Goal: Task Accomplishment & Management: Complete application form

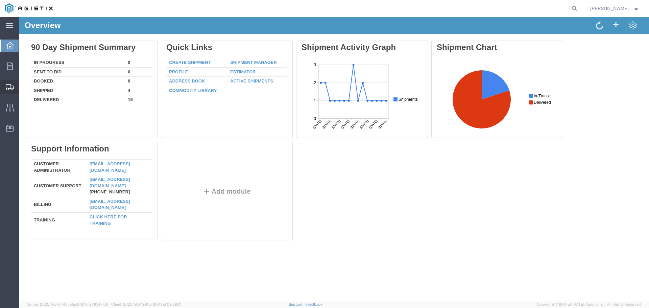
click at [0, 0] on span "Create from Template" at bounding box center [0, 0] width 0 height 0
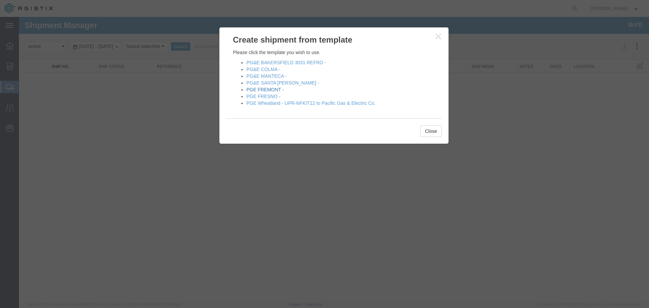
click at [251, 90] on link "PGE FREMONT -" at bounding box center [266, 89] width 38 height 5
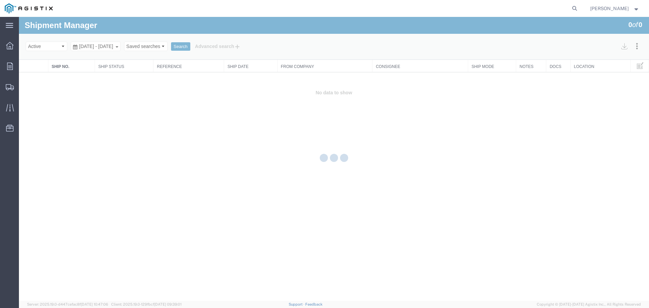
select select "PURCHORD"
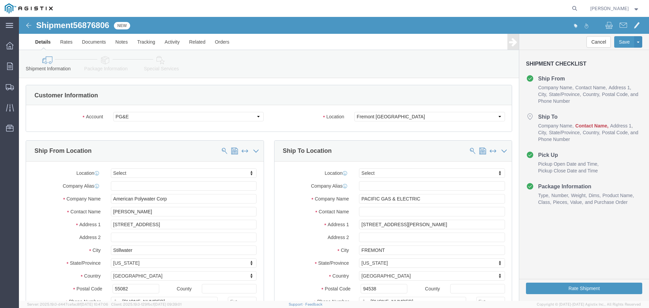
select select
click input "text"
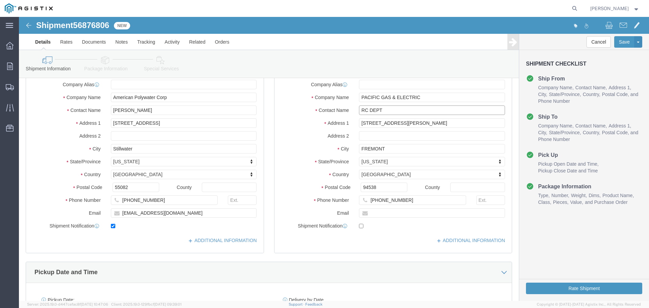
scroll to position [271, 0]
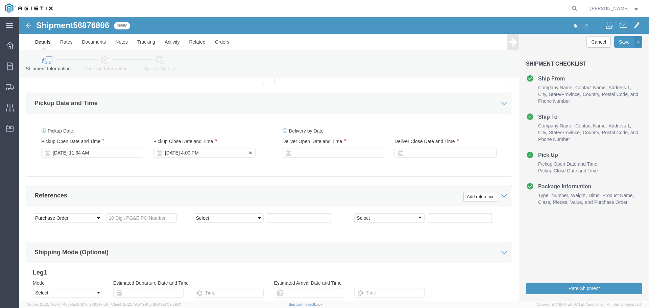
type input "RC DEPT"
click div "[DATE] 4:00 PM"
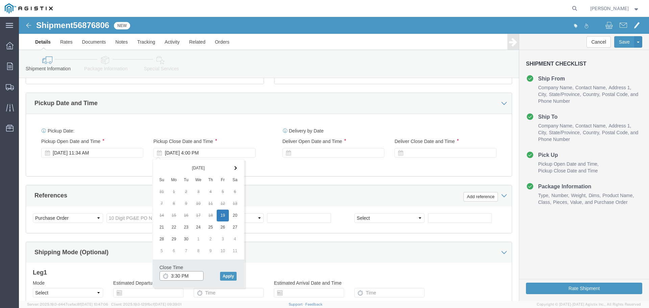
type input "3:30 PM"
click div "Close Time 3:30 PM"
click input "3:30 PM"
click button "Apply"
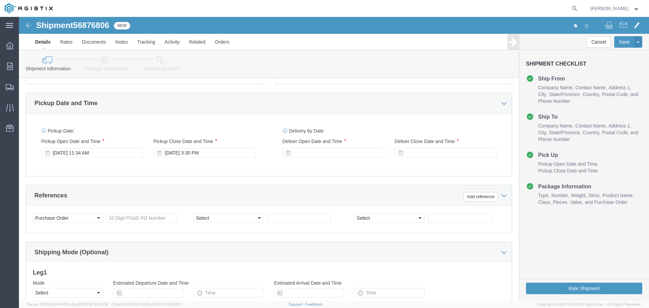
click div "Delivery Start Date Delivery Start Time Deliver Open Date and Time Deliver Clos…"
click div
type input "8:00 AM"
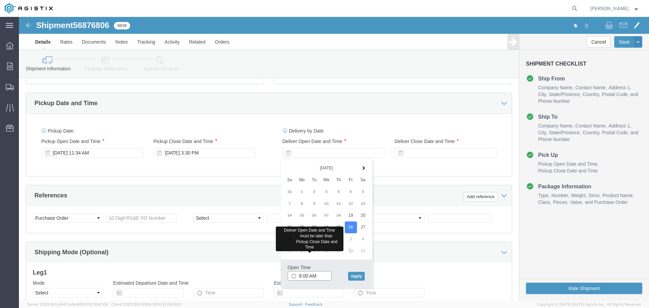
click input "8:00 AM"
click button "Apply"
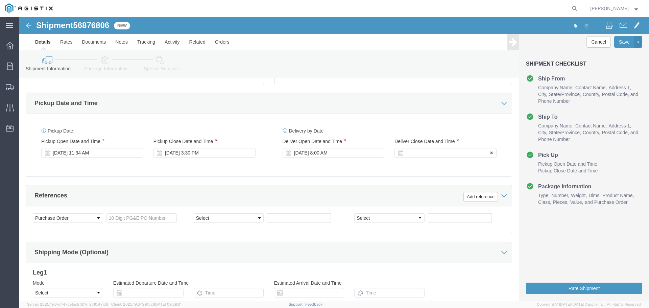
click div
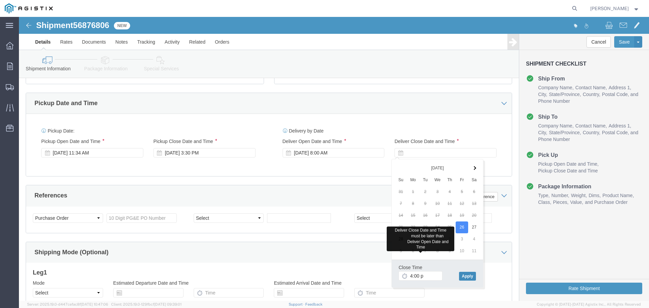
type input "4:00 PM"
drag, startPoint x: 395, startPoint y: 257, endPoint x: 425, endPoint y: 242, distance: 33.7
click input "4:00 PM"
click button "Apply"
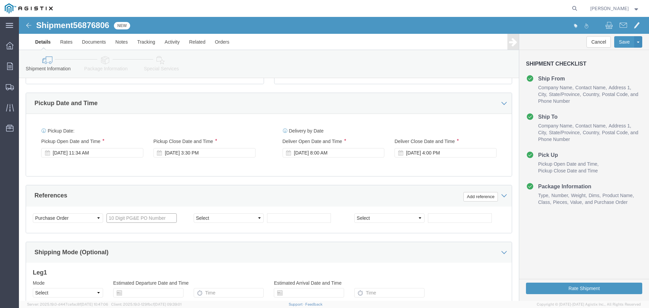
click input "text"
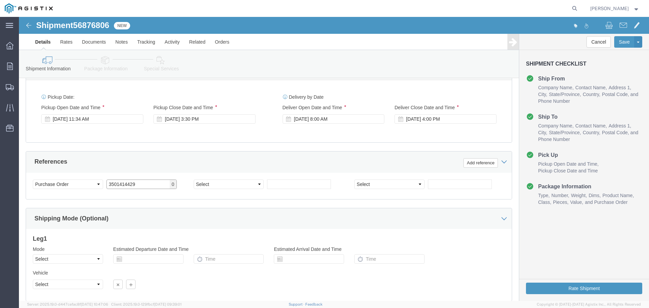
scroll to position [352, 0]
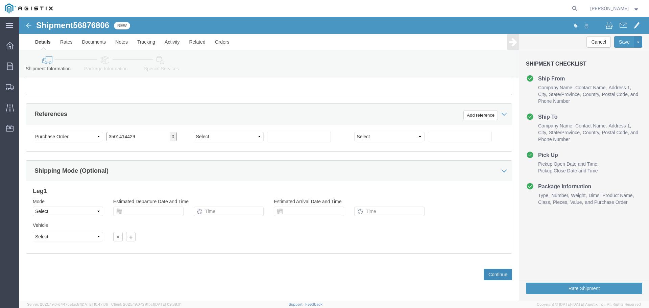
type input "3501414429"
click button "Continue"
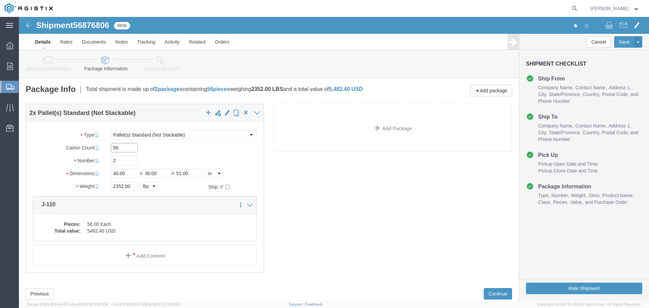
click input "56"
type input "32"
click select "Select Bulk Bundle(s) Cardboard Box(es) Carton(s) Crate(s) Drum(s) (Fiberboard)…"
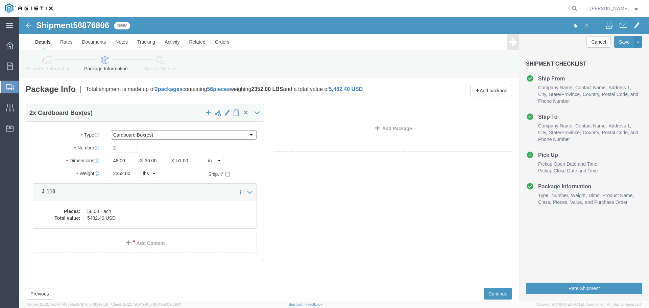
click select "Select Bulk Bundle(s) Cardboard Box(es) Carton(s) Crate(s) Drum(s) (Fiberboard)…"
select select "PSNS"
click select "Select Bulk Bundle(s) Cardboard Box(es) Carton(s) Crate(s) Drum(s) (Fiberboard)…"
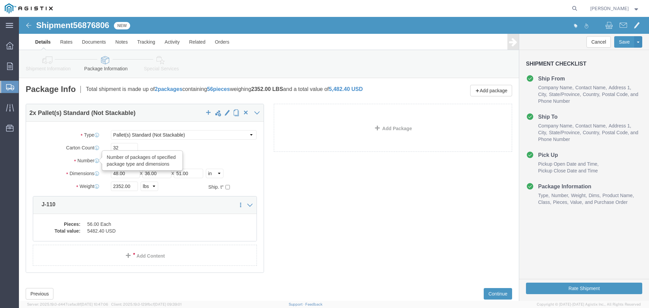
drag, startPoint x: 103, startPoint y: 144, endPoint x: 69, endPoint y: 143, distance: 33.5
click div "Number Number of packages of specified package type and dimensions 2"
type input "1"
click link "Add Package"
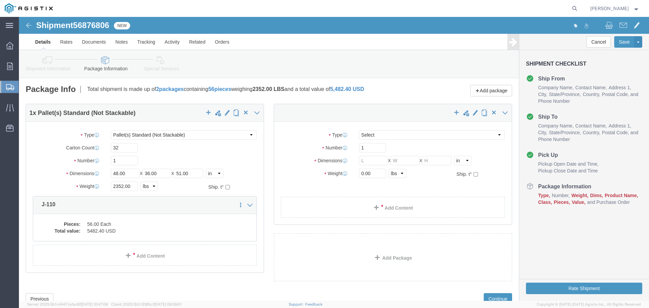
select select "PSNS"
select select "CBOX"
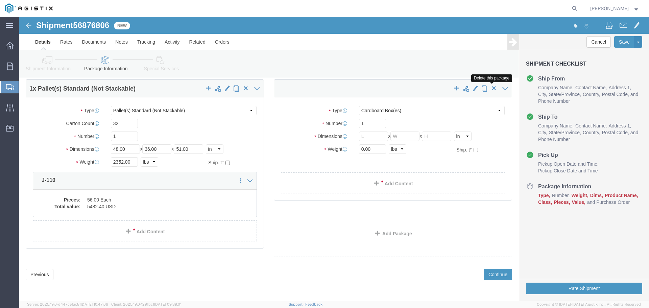
click span "button"
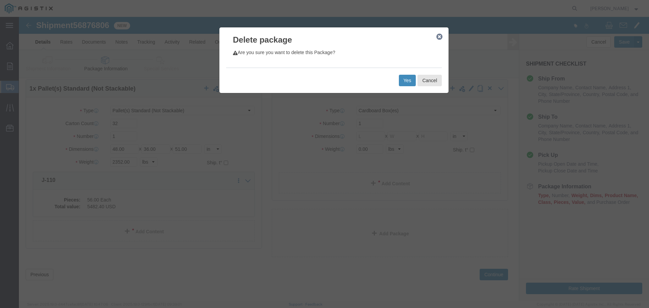
click button "Yes"
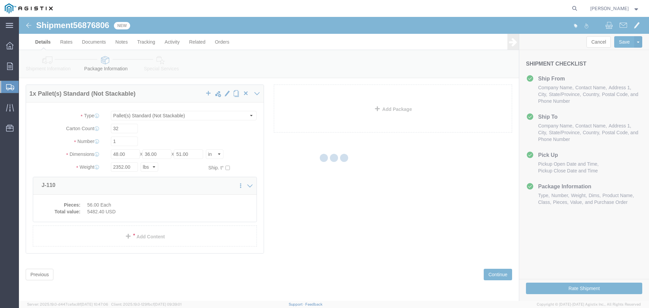
scroll to position [0, 0]
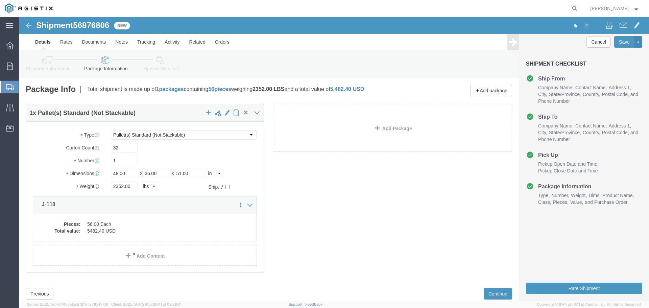
select select "PSNS"
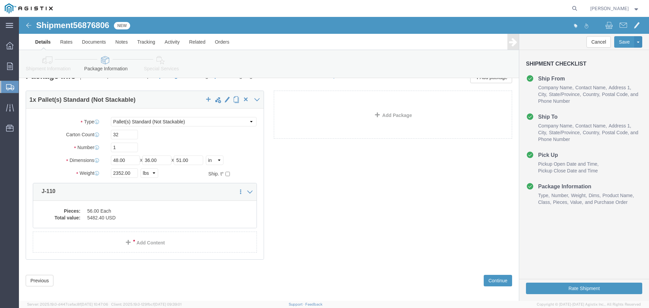
scroll to position [19, 0]
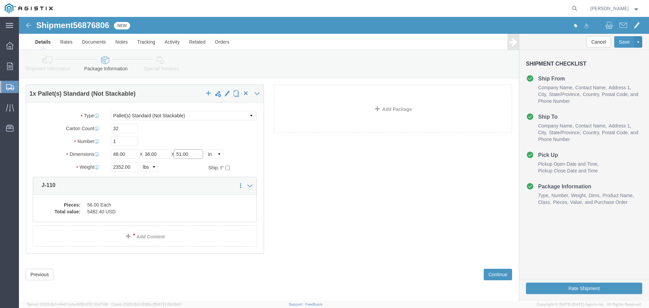
drag, startPoint x: 175, startPoint y: 137, endPoint x: 144, endPoint y: 132, distance: 31.2
click div "Length 48.00 x Width 36.00 x Height 51.00 Select cm ft in"
type input "32"
click dd "56.00 Each"
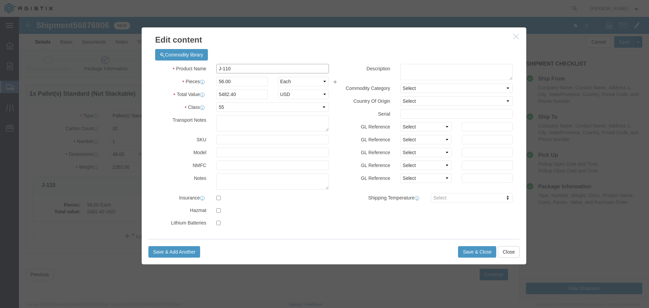
drag, startPoint x: 229, startPoint y: 51, endPoint x: 150, endPoint y: 56, distance: 79.3
click div "Commodity library Product Name J-110 Pieces 56.00 Select Bag Barrels 100Board F…"
type input "HP-P158ID"
type input "4608"
type input "451123.2"
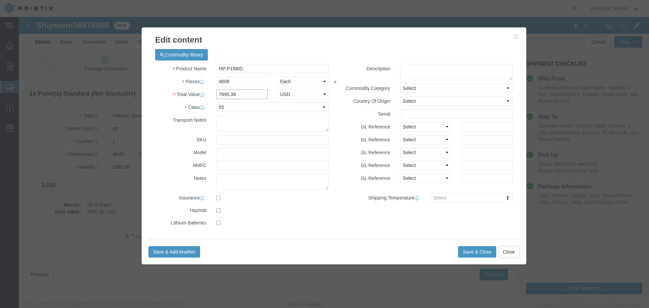
type input "7695.36"
select select "USD"
click button "Save & Close"
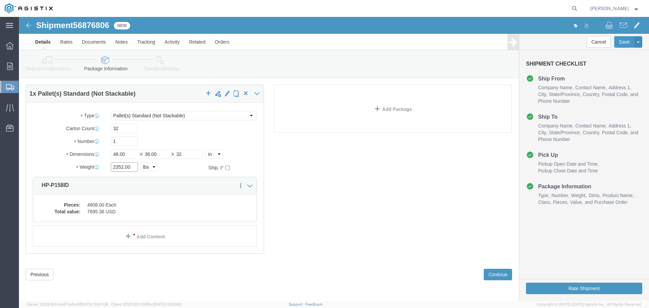
click input "2352.00"
drag, startPoint x: 113, startPoint y: 151, endPoint x: 71, endPoint y: 150, distance: 42.3
click div "Weight 2352.00 Select kgs lbs Ship. t°"
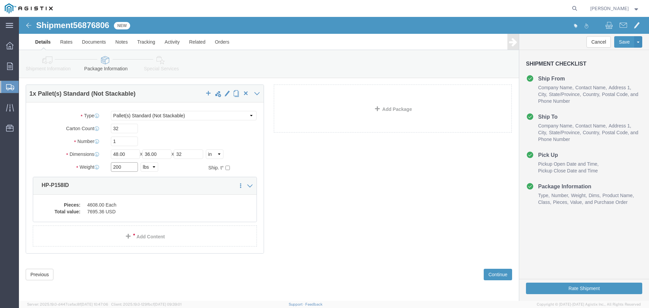
type input "200"
click button "Rate Shipment"
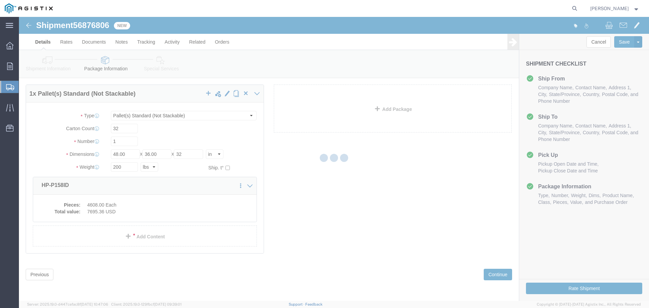
scroll to position [0, 0]
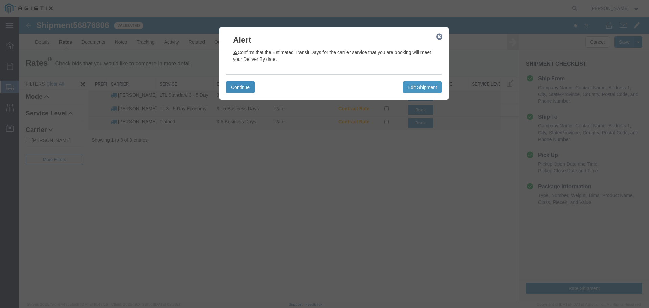
click at [247, 92] on button "Continue" at bounding box center [240, 87] width 28 height 11
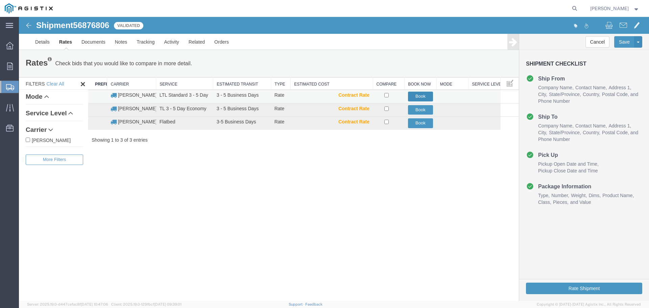
click at [414, 96] on button "Book" at bounding box center [420, 97] width 25 height 10
